Goal: Browse casually

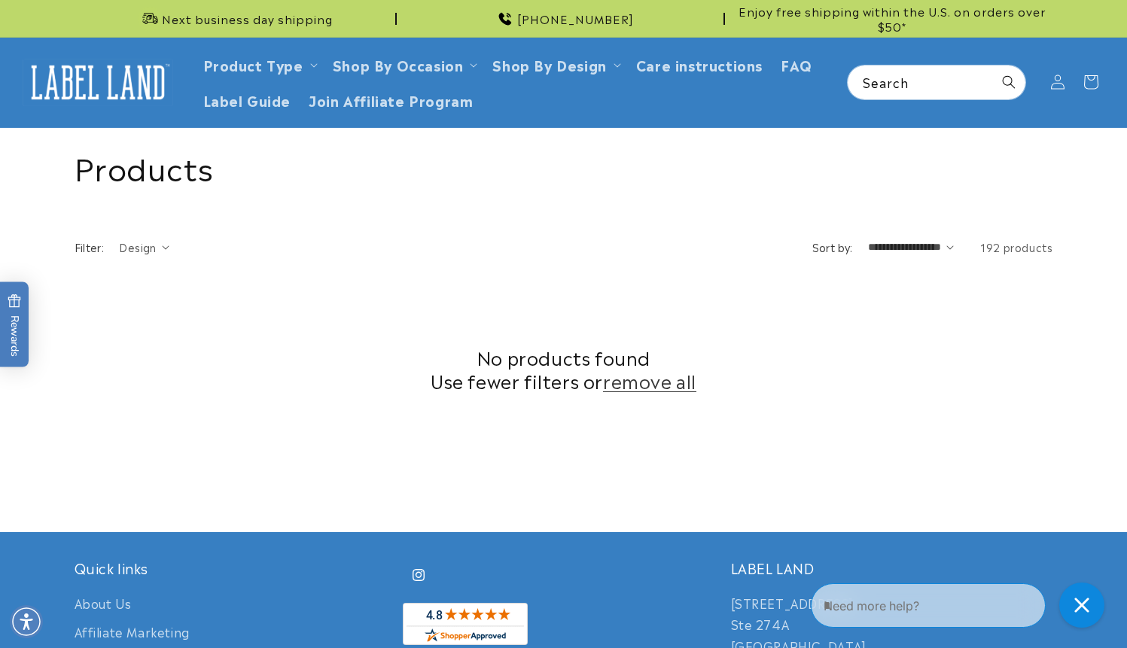
scroll to position [481, 0]
